Goal: Find specific page/section: Find specific page/section

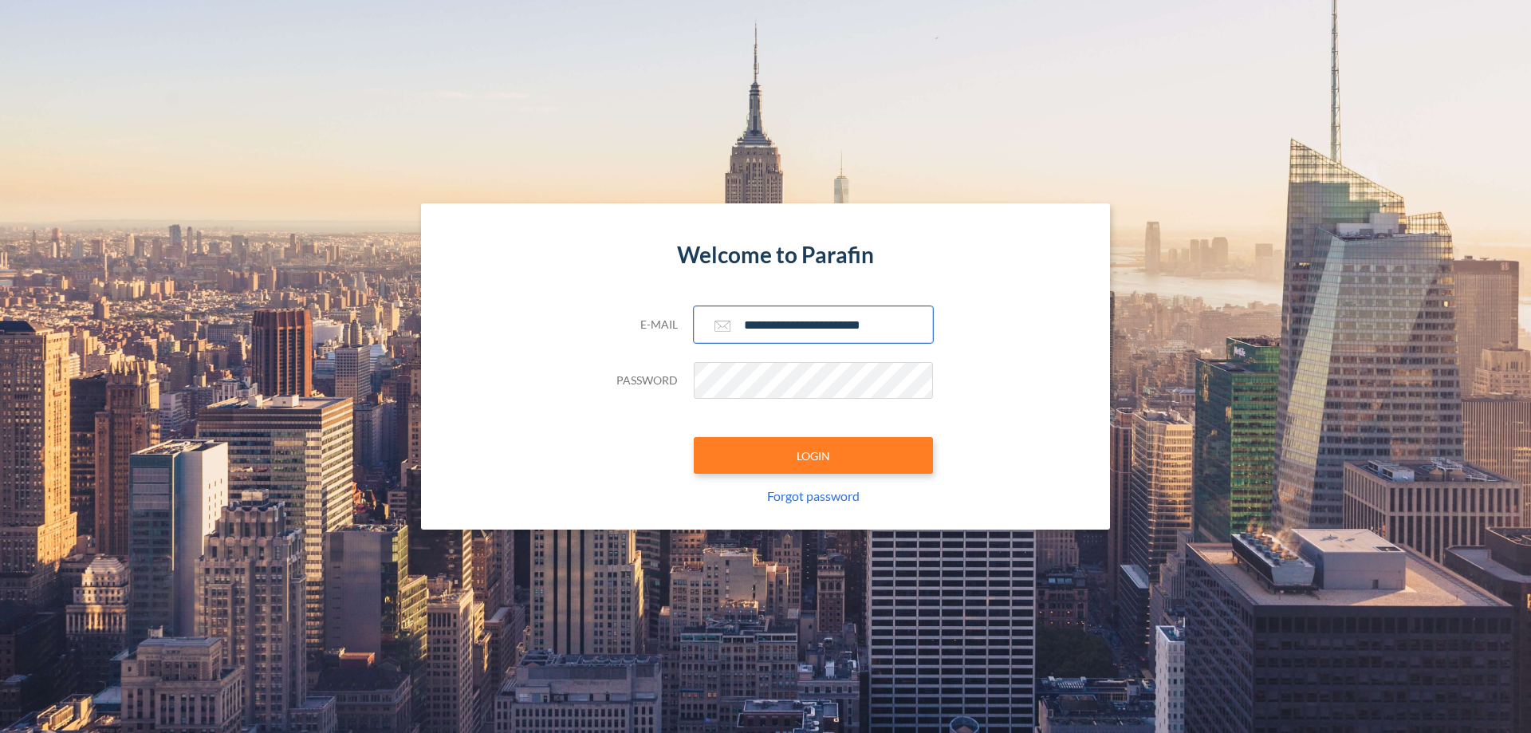
type input "**********"
click at [813, 455] on button "LOGIN" at bounding box center [813, 455] width 239 height 37
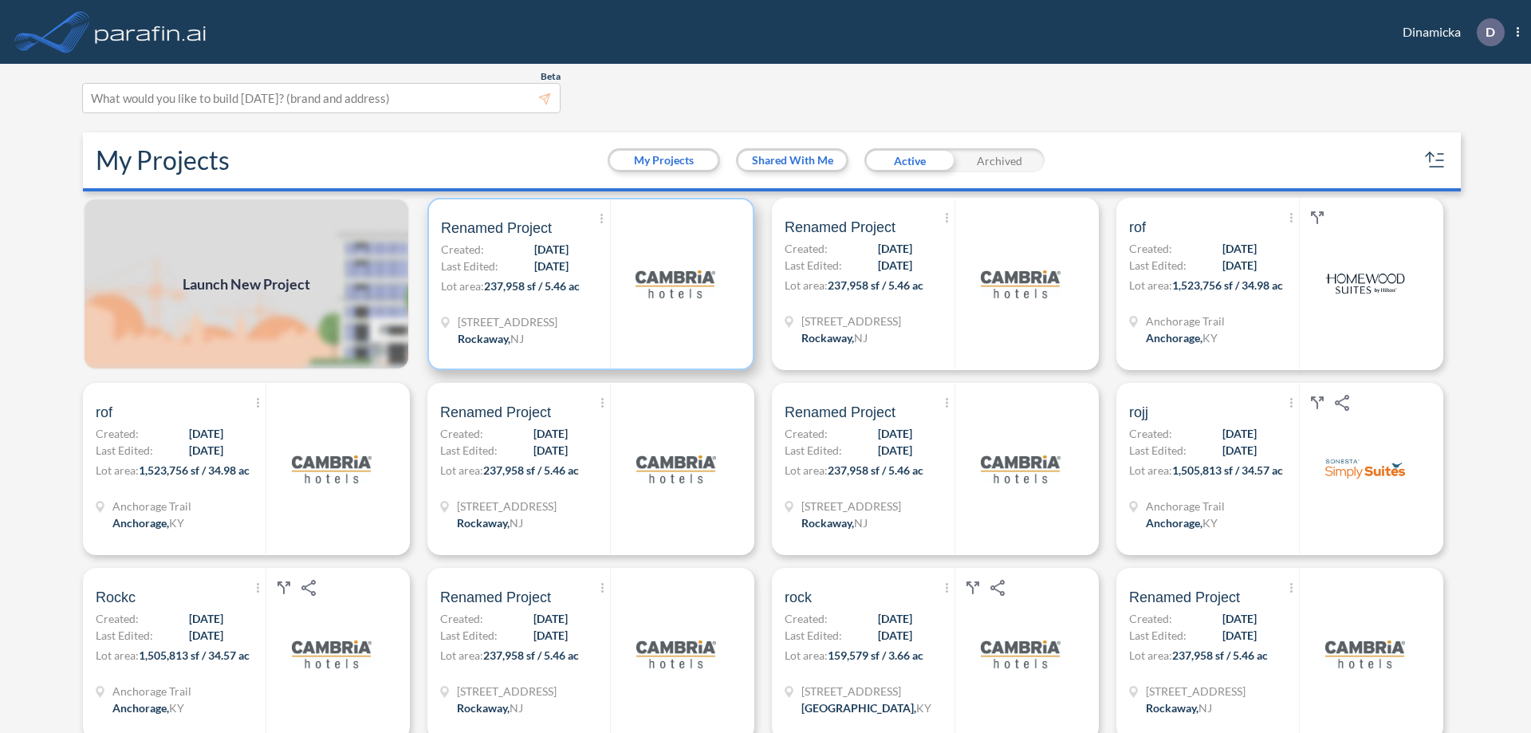
scroll to position [4, 0]
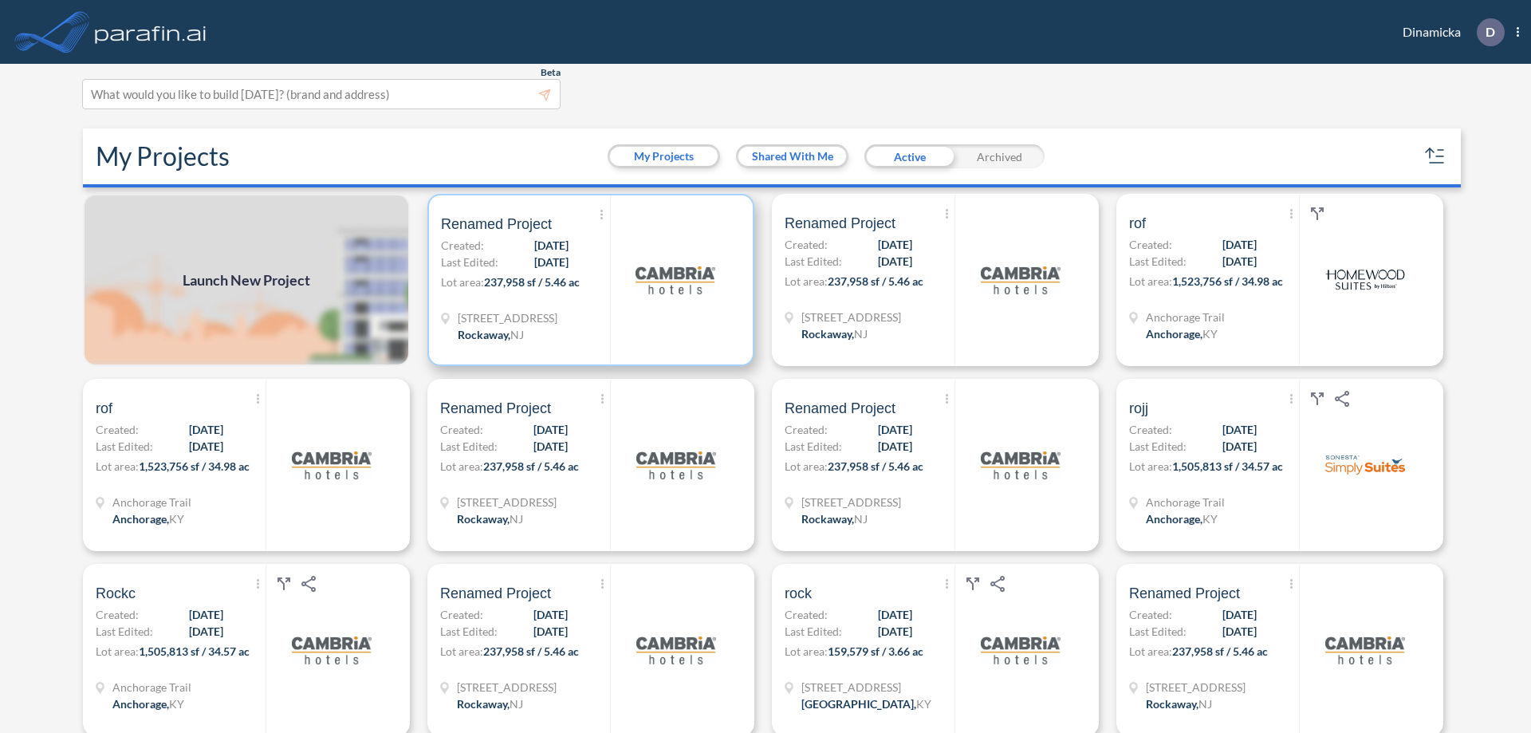
click at [588, 280] on p "Lot area: 237,958 sf / 5.46 ac" at bounding box center [525, 285] width 169 height 23
